Goal: Task Accomplishment & Management: Use online tool/utility

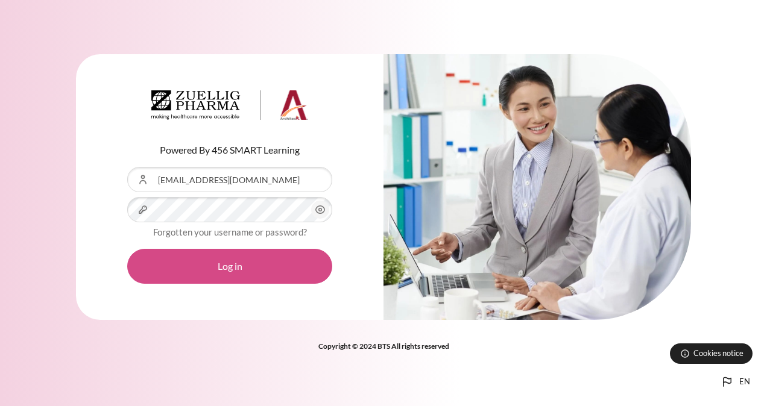
click at [204, 257] on button "Log in" at bounding box center [229, 266] width 205 height 35
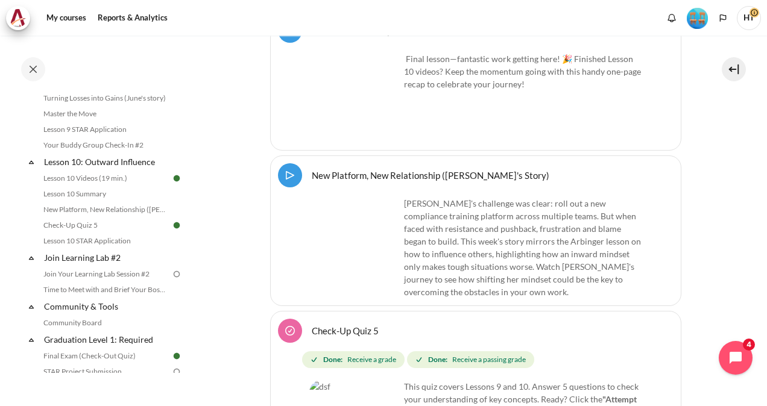
scroll to position [1078, 0]
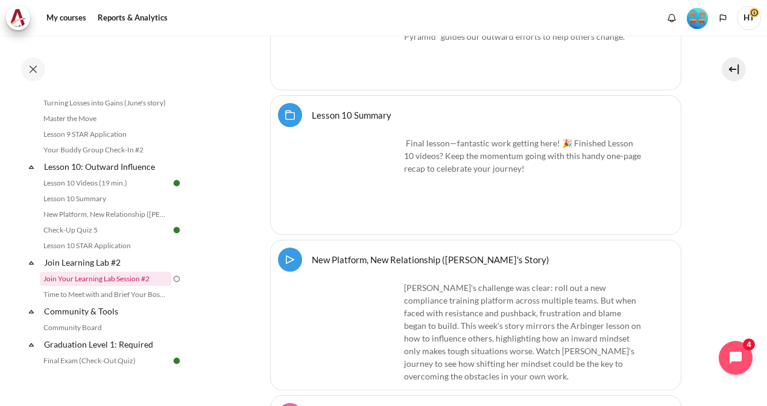
click at [78, 286] on link "Join Your Learning Lab Session #2" at bounding box center [105, 279] width 131 height 14
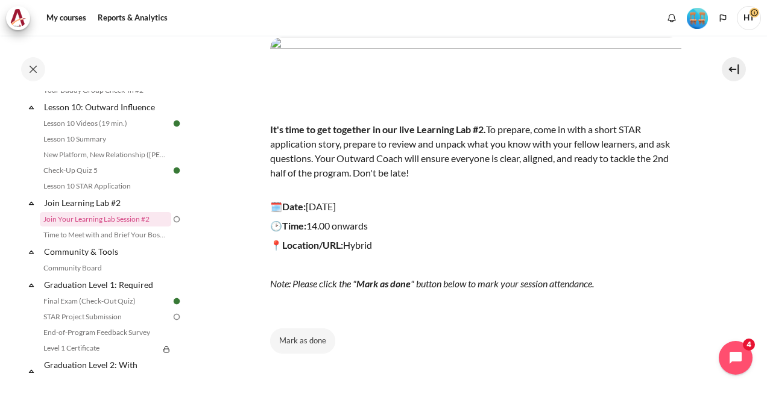
scroll to position [158, 0]
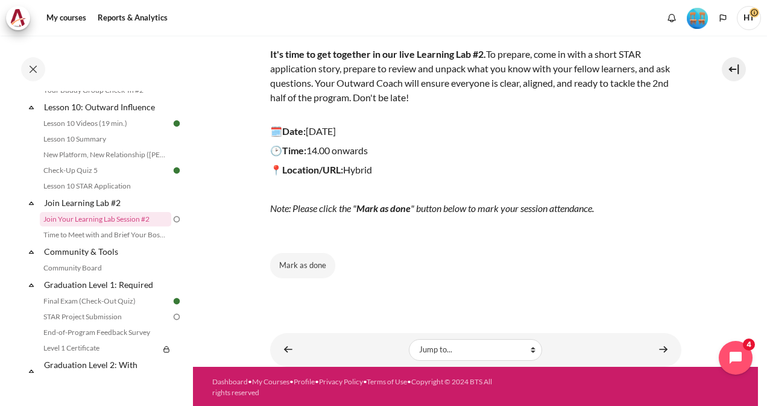
click at [304, 265] on button "Mark as done" at bounding box center [302, 265] width 65 height 25
click at [298, 261] on span "Done" at bounding box center [302, 266] width 19 height 12
click at [321, 267] on button "Mark as done" at bounding box center [302, 265] width 65 height 25
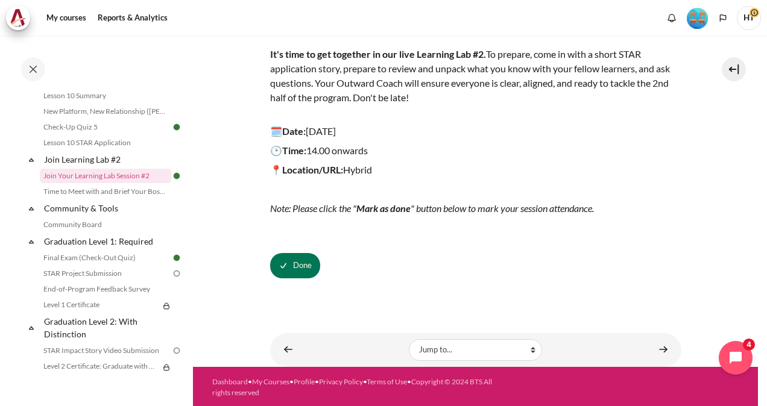
scroll to position [1198, 0]
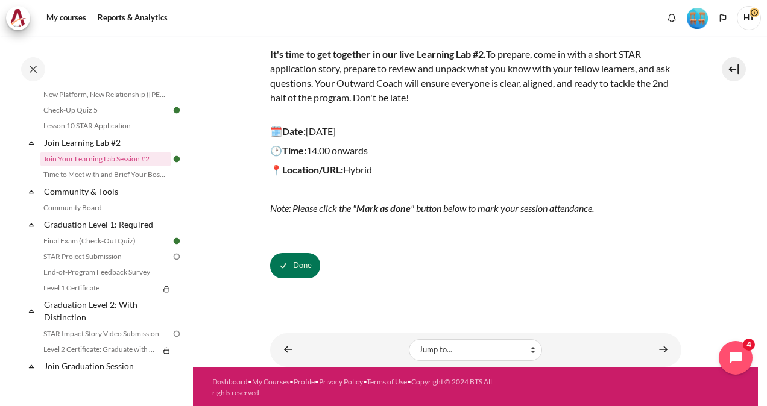
click at [105, 264] on link "STAR Project Submission" at bounding box center [105, 257] width 131 height 14
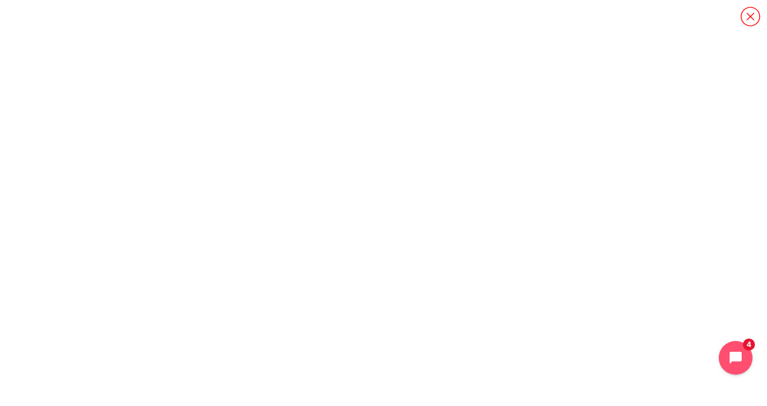
scroll to position [33, 0]
